Goal: Information Seeking & Learning: Learn about a topic

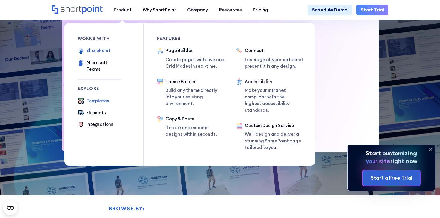
click at [104, 49] on div "SharePoint" at bounding box center [98, 50] width 24 height 7
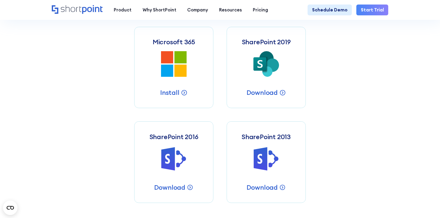
scroll to position [253, 0]
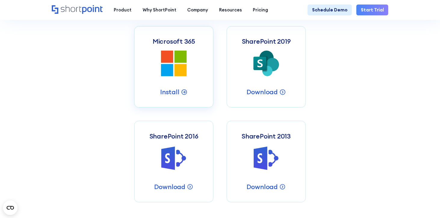
click at [172, 54] on icon at bounding box center [167, 57] width 12 height 12
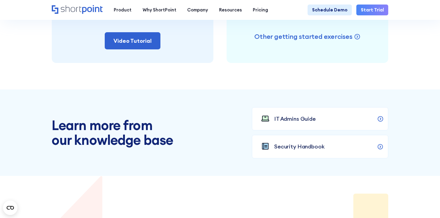
scroll to position [507, 0]
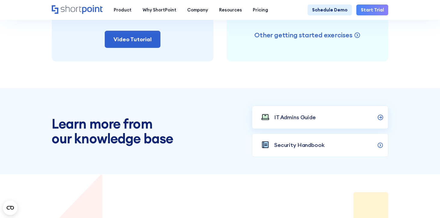
click at [318, 116] on link "IT Admins Guide" at bounding box center [320, 117] width 136 height 23
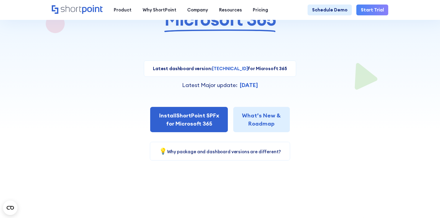
scroll to position [0, 0]
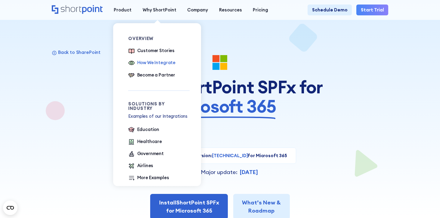
click at [163, 64] on div "How We Integrate" at bounding box center [156, 62] width 39 height 7
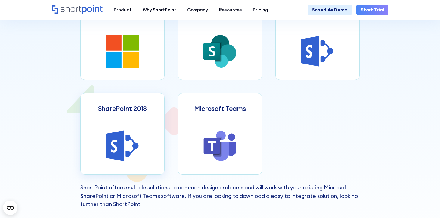
scroll to position [277, 0]
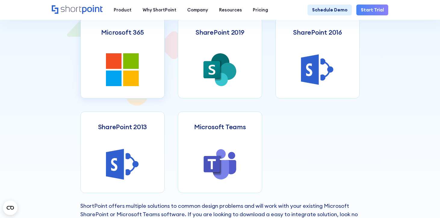
click at [150, 72] on link "Microsoft 365" at bounding box center [122, 57] width 84 height 81
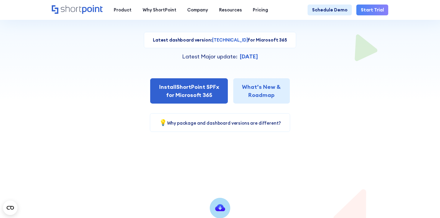
scroll to position [119, 0]
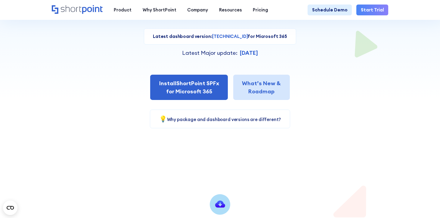
click at [273, 84] on link "What’s New & Roadmap" at bounding box center [261, 87] width 56 height 25
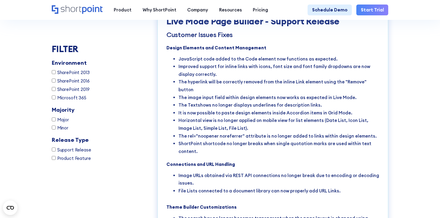
scroll to position [1691, 0]
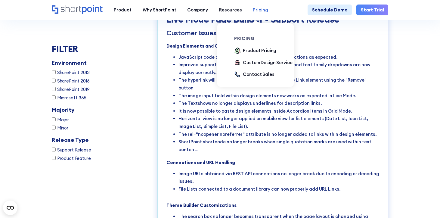
click at [253, 10] on div "Pricing" at bounding box center [260, 10] width 15 height 7
click at [249, 48] on div "Product Pricing" at bounding box center [259, 50] width 33 height 7
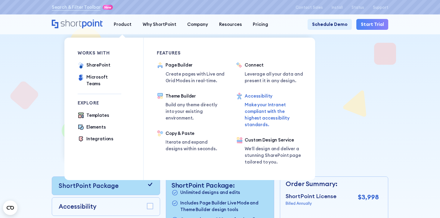
click at [257, 95] on div "Accessibility" at bounding box center [273, 96] width 57 height 7
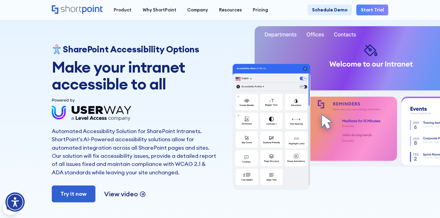
click at [130, 192] on p "View video" at bounding box center [120, 194] width 33 height 9
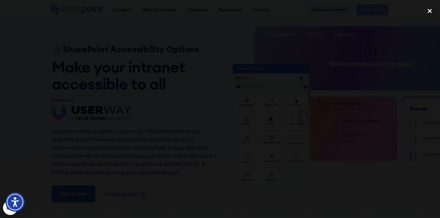
click at [431, 10] on div "close lightbox" at bounding box center [429, 10] width 20 height 13
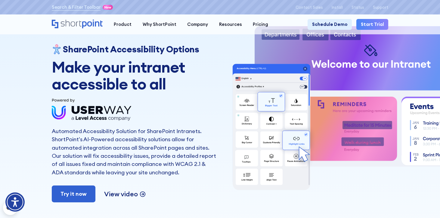
scroll to position [6, 0]
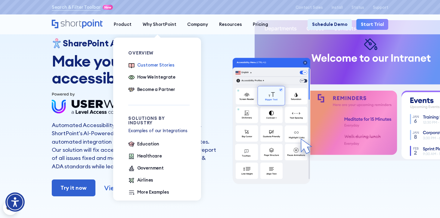
click at [163, 64] on div "Customer Stories" at bounding box center [156, 65] width 38 height 7
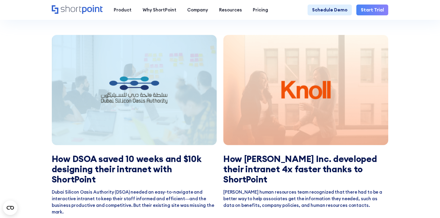
scroll to position [876, 0]
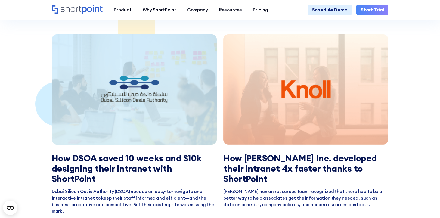
click at [172, 104] on div at bounding box center [134, 89] width 165 height 110
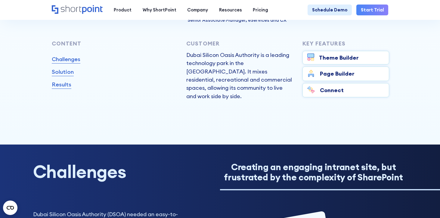
scroll to position [251, 0]
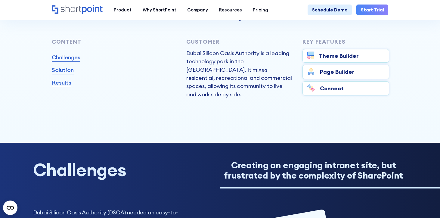
click at [67, 72] on link "Solution" at bounding box center [63, 70] width 22 height 8
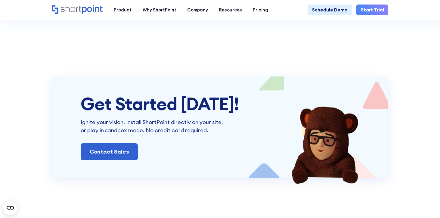
scroll to position [2842, 0]
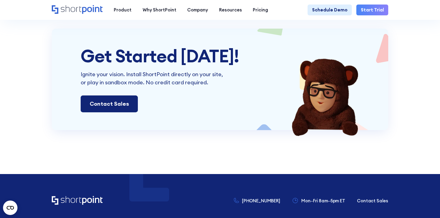
click at [120, 95] on link "Contact Sales" at bounding box center [109, 103] width 57 height 17
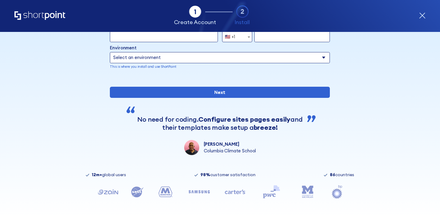
scroll to position [85, 0]
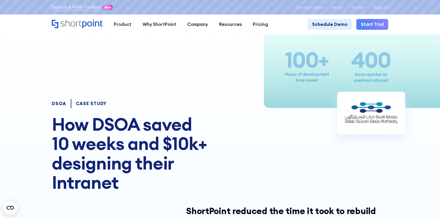
click at [72, 23] on icon "Home" at bounding box center [77, 24] width 51 height 9
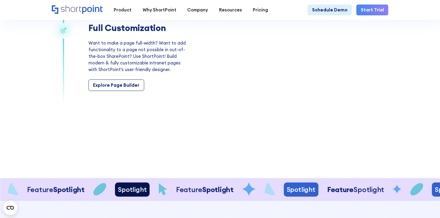
scroll to position [913, 0]
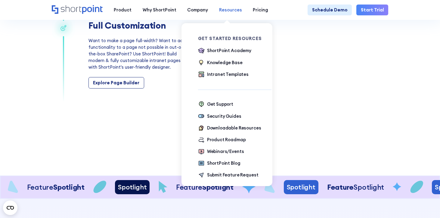
click at [224, 12] on div "Resources" at bounding box center [230, 10] width 23 height 7
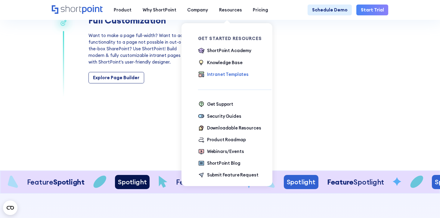
click at [225, 75] on div "Intranet Templates" at bounding box center [228, 74] width 42 height 7
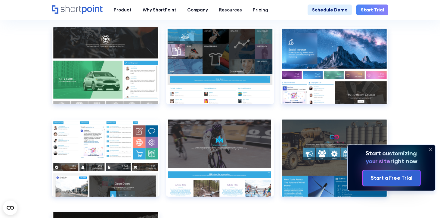
scroll to position [3241, 0]
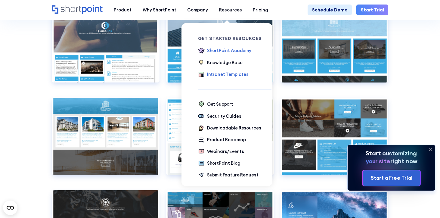
click at [223, 50] on div "ShortPoint Academy" at bounding box center [229, 50] width 44 height 7
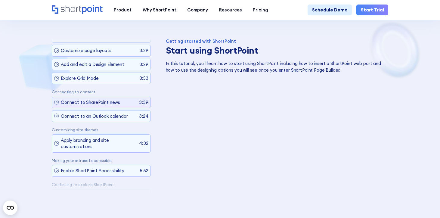
scroll to position [72, 0]
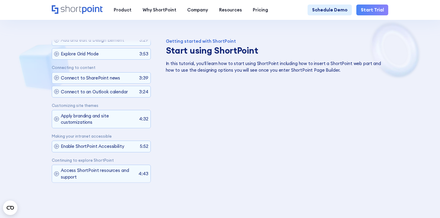
click at [84, 9] on icon "Home" at bounding box center [77, 9] width 51 height 9
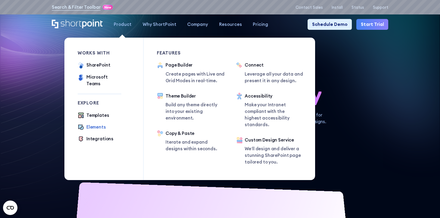
click at [97, 124] on div "Elements" at bounding box center [96, 127] width 20 height 7
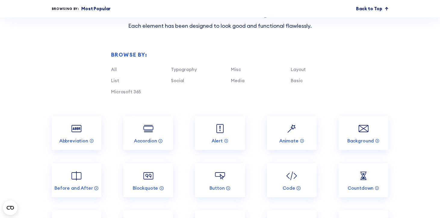
scroll to position [499, 0]
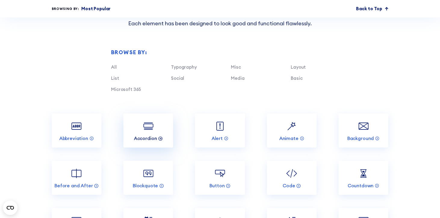
click at [161, 138] on icon at bounding box center [160, 139] width 1 height 2
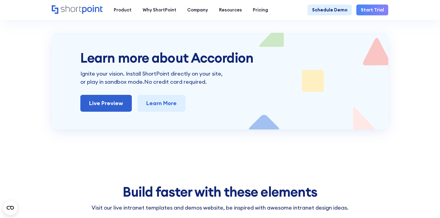
scroll to position [1146, 0]
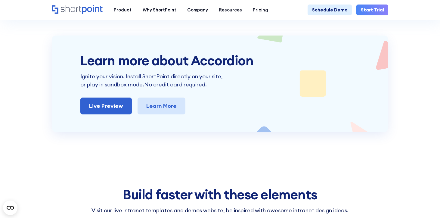
click at [161, 97] on link "Learn More" at bounding box center [162, 105] width 48 height 17
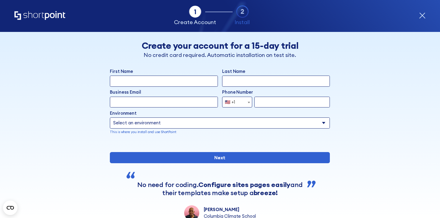
click at [26, 16] on icon "Home" at bounding box center [39, 15] width 51 height 9
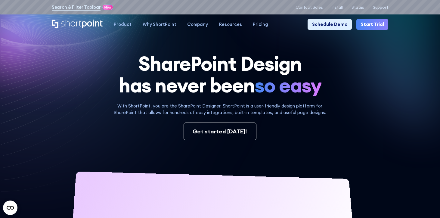
scroll to position [8, 0]
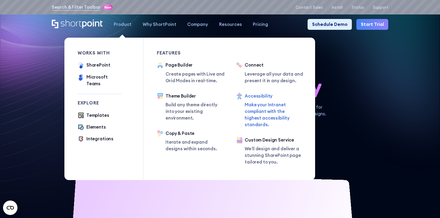
click at [261, 97] on div "Accessibility" at bounding box center [273, 96] width 57 height 7
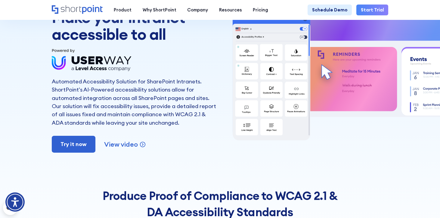
scroll to position [51, 0]
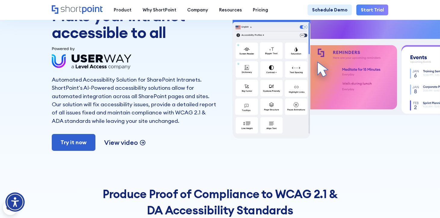
click at [123, 144] on p "View video" at bounding box center [120, 142] width 33 height 9
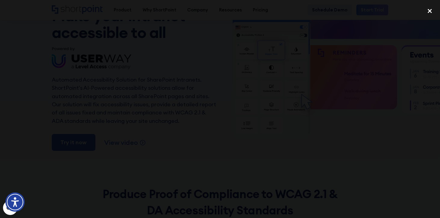
click at [427, 13] on div "close lightbox" at bounding box center [429, 10] width 20 height 13
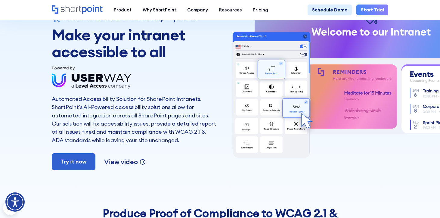
scroll to position [0, 0]
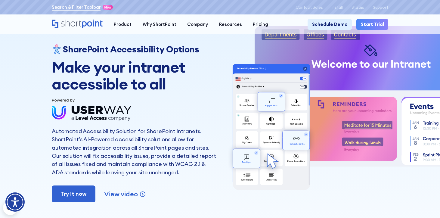
click at [60, 8] on link "Search & Filter Toolbar" at bounding box center [76, 7] width 49 height 7
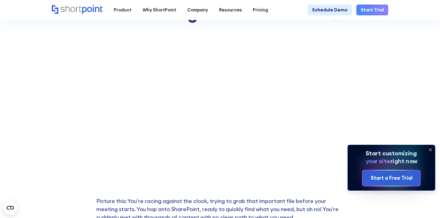
scroll to position [141, 0]
click at [83, 9] on icon "Home" at bounding box center [77, 9] width 51 height 9
